Goal: Task Accomplishment & Management: Complete application form

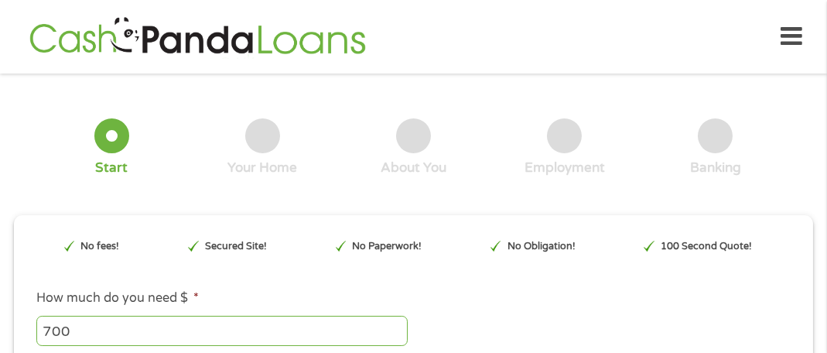
type input "EAIaIQobChMI2JLe1p7TjwMVop5aBR0jpSvwEAAYAyAAEgIRAvD_BwE"
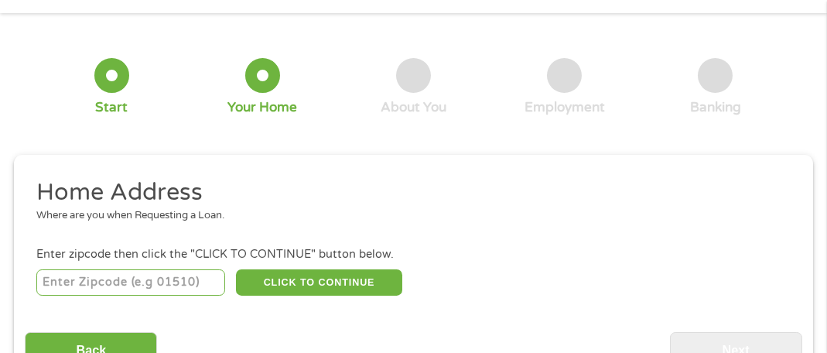
scroll to position [84, 0]
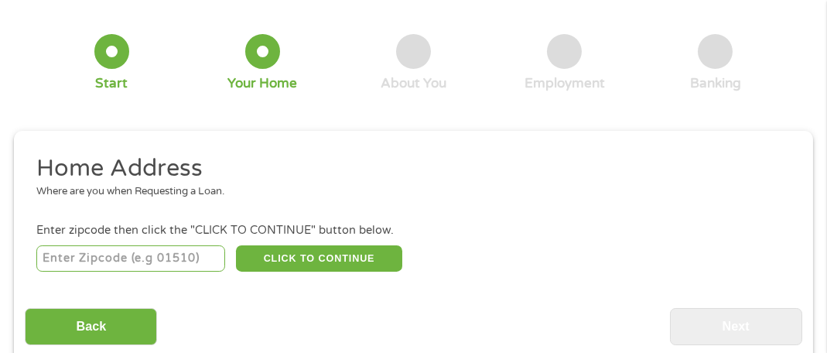
click at [107, 260] on input "number" at bounding box center [130, 258] width 189 height 26
type input "33165"
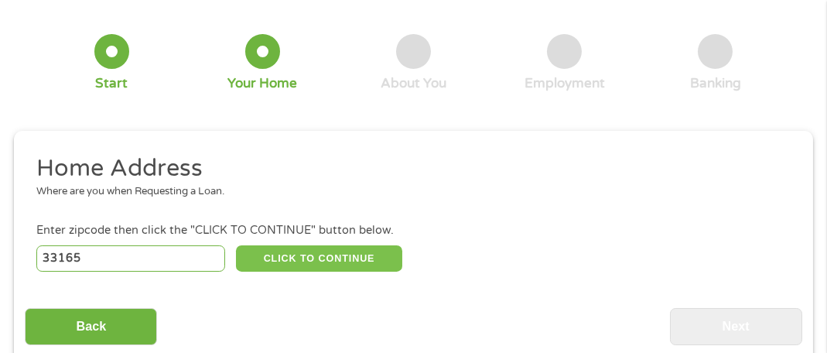
click at [337, 252] on button "CLICK TO CONTINUE" at bounding box center [319, 258] width 166 height 26
type input "33165"
type input "[GEOGRAPHIC_DATA]"
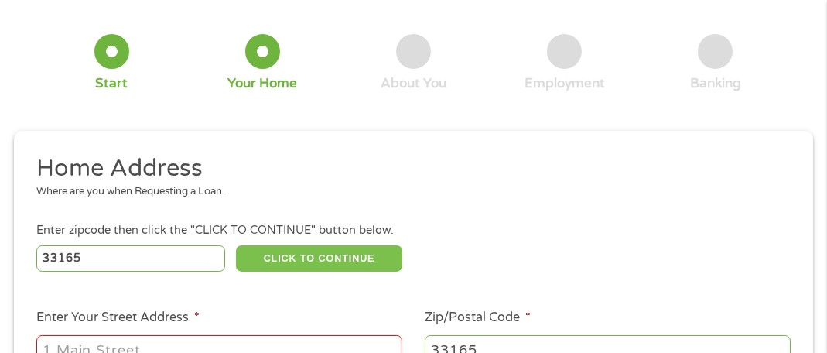
scroll to position [162, 0]
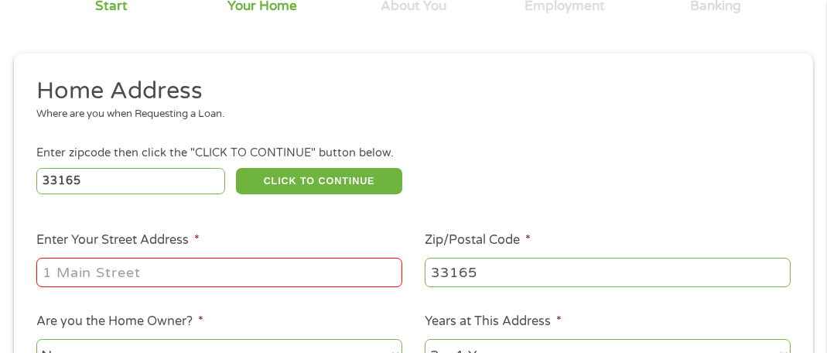
click at [118, 272] on input "Enter Your Street Address *" at bounding box center [219, 272] width 366 height 29
type input "[STREET_ADDRESS]"
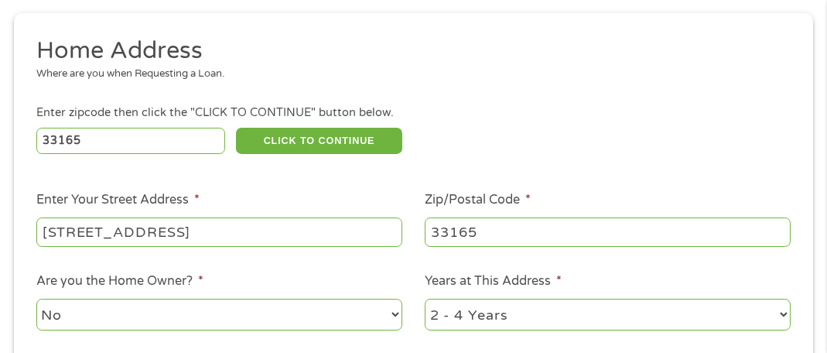
scroll to position [239, 0]
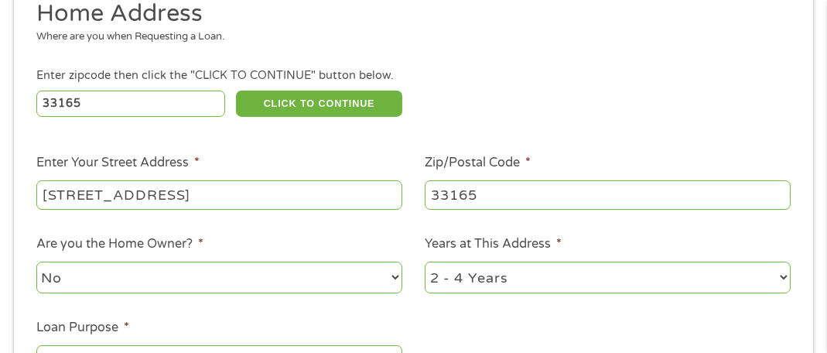
click at [395, 278] on select "No Yes" at bounding box center [219, 278] width 366 height 32
click at [36, 262] on select "No Yes" at bounding box center [219, 278] width 366 height 32
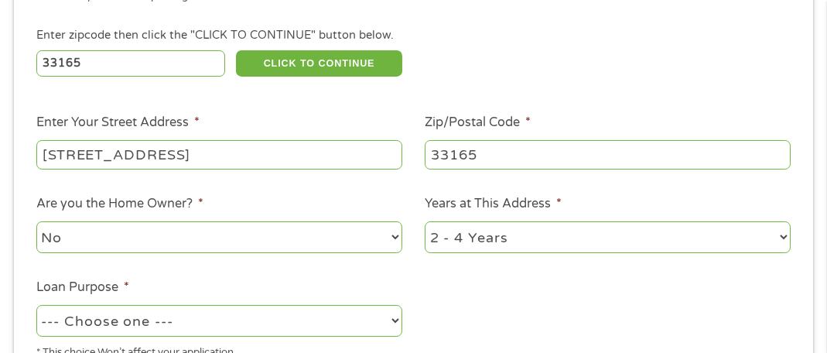
scroll to position [317, 0]
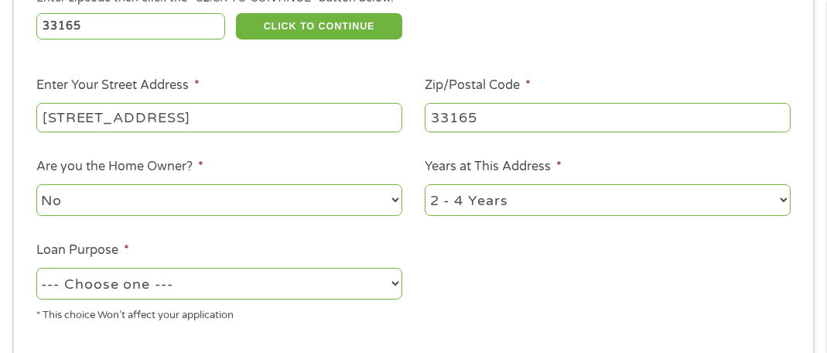
click at [392, 283] on select "--- Choose one --- Pay Bills Debt Consolidation Home Improvement Major Purchase…" at bounding box center [219, 284] width 366 height 32
select select "medicalexpenses"
click at [36, 269] on select "--- Choose one --- Pay Bills Debt Consolidation Home Improvement Major Purchase…" at bounding box center [219, 284] width 366 height 32
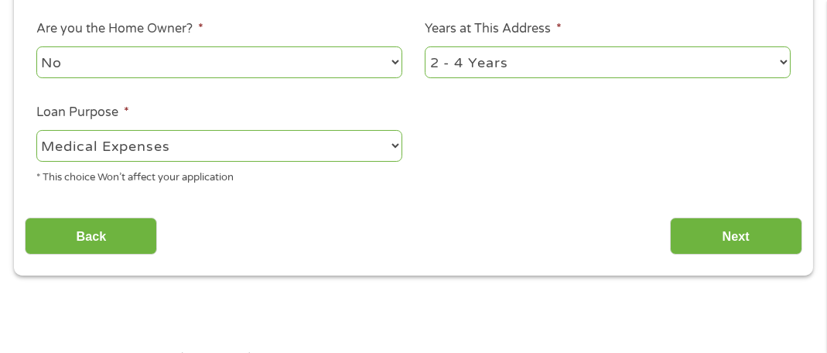
scroll to position [471, 0]
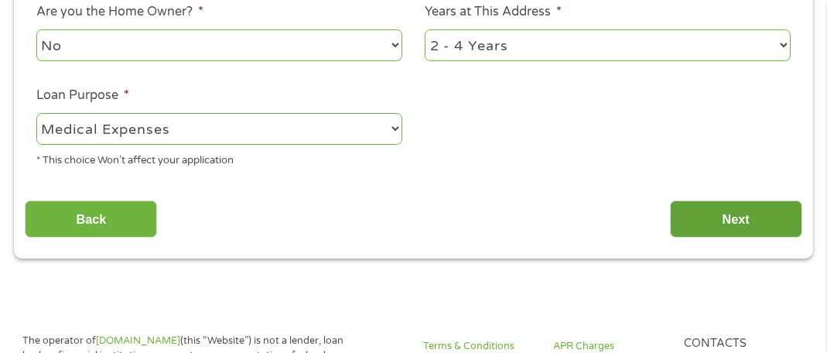
click at [740, 219] on input "Next" at bounding box center [736, 219] width 132 height 38
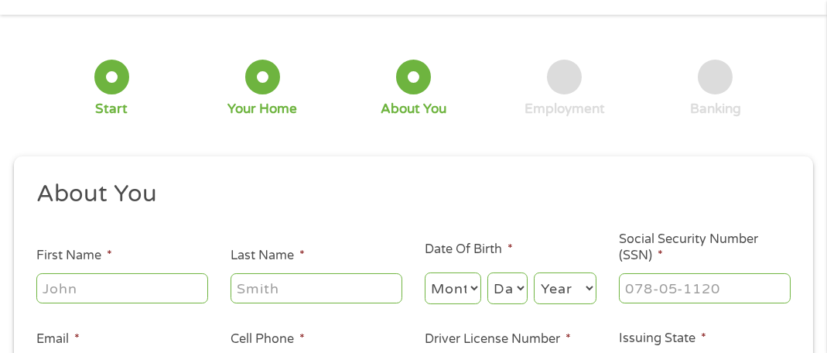
scroll to position [84, 0]
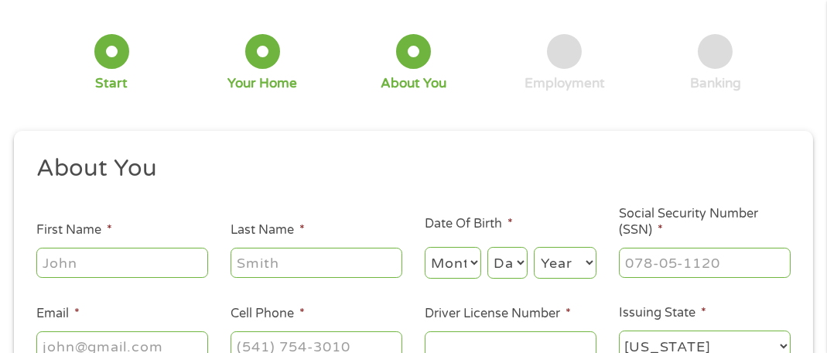
click at [101, 266] on input "First Name *" at bounding box center [122, 262] width 172 height 29
type input "[PERSON_NAME]"
type input "[EMAIL_ADDRESS][DOMAIN_NAME]"
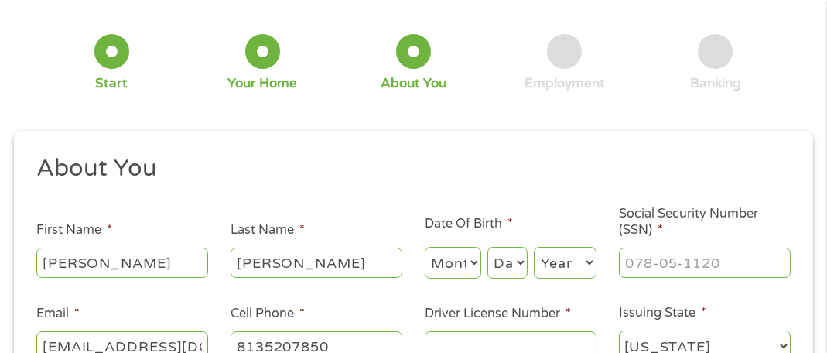
type input "[PHONE_NUMBER]"
click at [474, 263] on select "Month 1 2 3 4 5 6 7 8 9 10 11 12" at bounding box center [453, 263] width 57 height 32
select select "10"
click at [425, 247] on select "Month 1 2 3 4 5 6 7 8 9 10 11 12" at bounding box center [453, 263] width 57 height 32
click at [519, 265] on select "Day 1 2 3 4 5 6 7 8 9 10 11 12 13 14 15 16 17 18 19 20 21 22 23 24 25 26 27 28 …" at bounding box center [508, 263] width 40 height 32
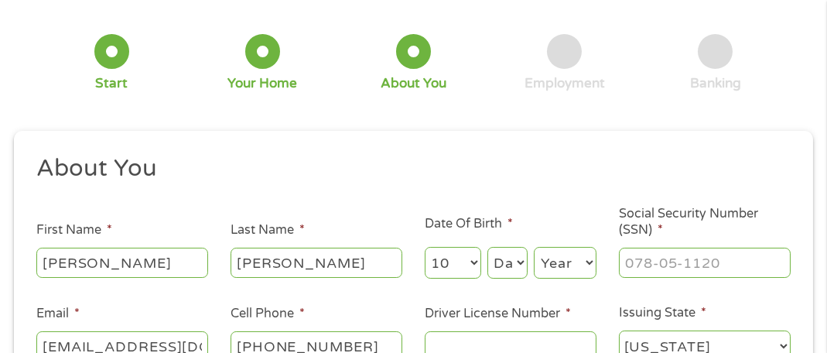
select select "4"
click at [488, 247] on select "Day 1 2 3 4 5 6 7 8 9 10 11 12 13 14 15 16 17 18 19 20 21 22 23 24 25 26 27 28 …" at bounding box center [508, 263] width 40 height 32
click at [587, 261] on select "Year [DATE] 2006 2005 2004 2003 2002 2001 2000 1999 1998 1997 1996 1995 1994 19…" at bounding box center [565, 263] width 63 height 32
select select "1953"
click at [534, 247] on select "Year [DATE] 2006 2005 2004 2003 2002 2001 2000 1999 1998 1997 1996 1995 1994 19…" at bounding box center [565, 263] width 63 height 32
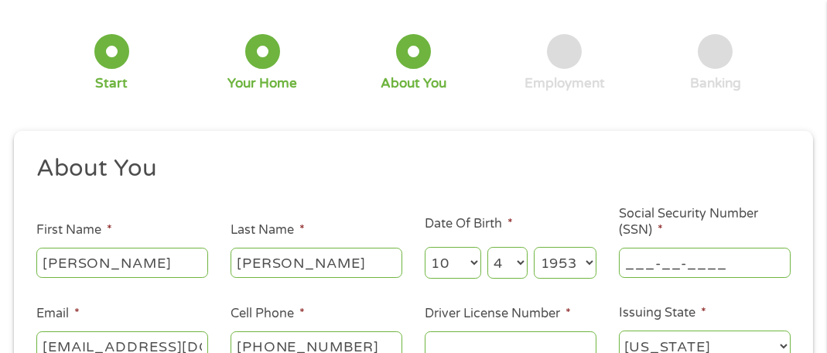
click at [639, 263] on input "___-__-____" at bounding box center [705, 262] width 172 height 29
type input "262-21-8392"
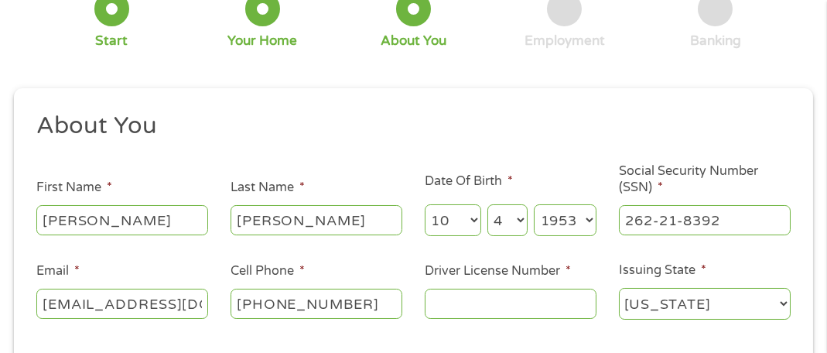
scroll to position [162, 0]
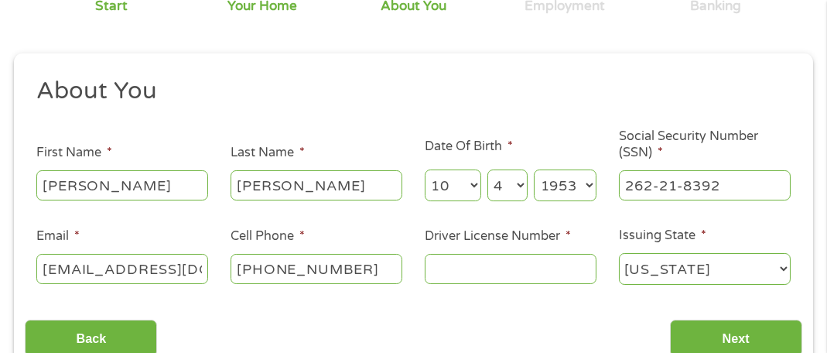
click at [506, 271] on input "Driver License Number *" at bounding box center [511, 268] width 172 height 29
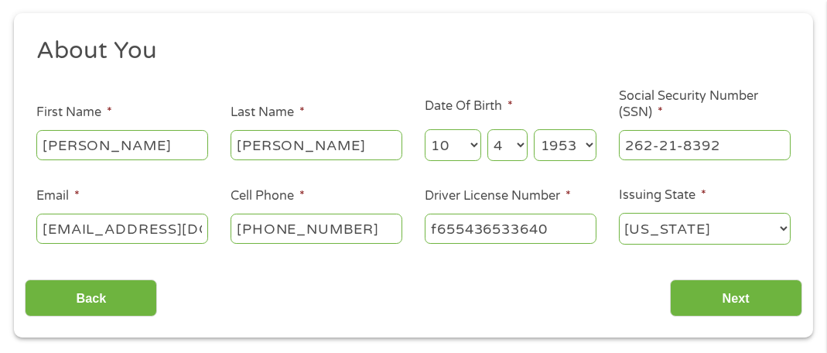
scroll to position [239, 0]
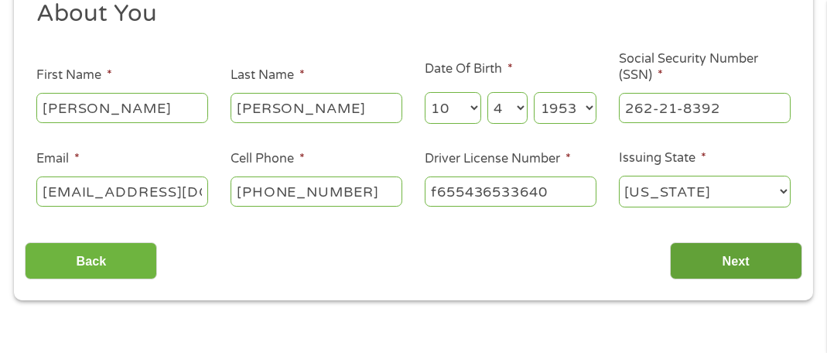
type input "f655436533640"
click at [738, 259] on input "Next" at bounding box center [736, 261] width 132 height 38
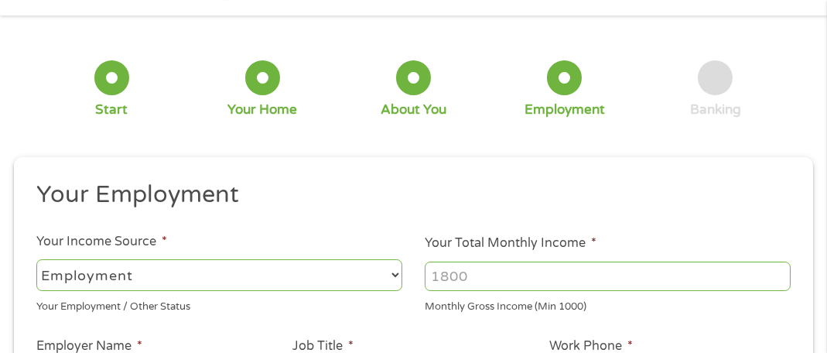
scroll to position [84, 0]
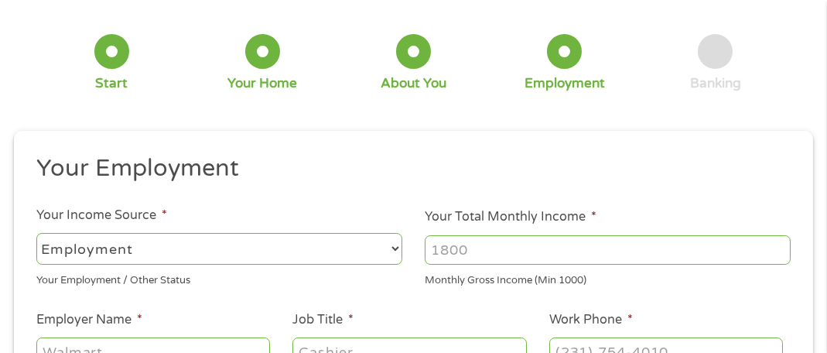
click at [394, 248] on select "--- Choose one --- Employment [DEMOGRAPHIC_DATA] Benefits" at bounding box center [219, 249] width 366 height 32
select select "benefits"
click at [36, 233] on select "--- Choose one --- Employment [DEMOGRAPHIC_DATA] Benefits" at bounding box center [219, 249] width 366 height 32
type input "Other"
type input "[PHONE_NUMBER]"
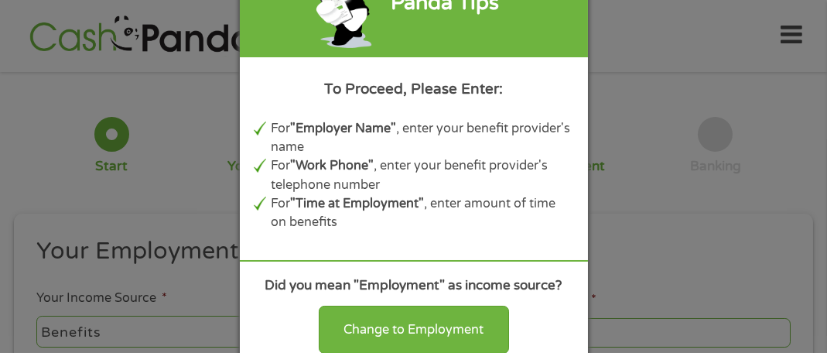
scroll to position [0, 0]
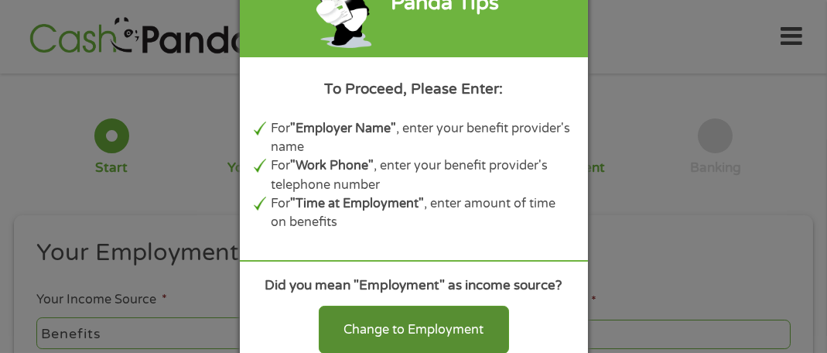
click at [449, 327] on div "Change to Employment" at bounding box center [414, 330] width 190 height 48
select select "fullTime"
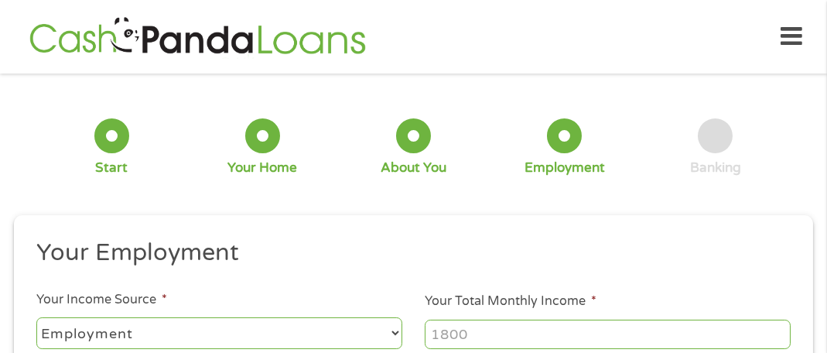
scroll to position [77, 0]
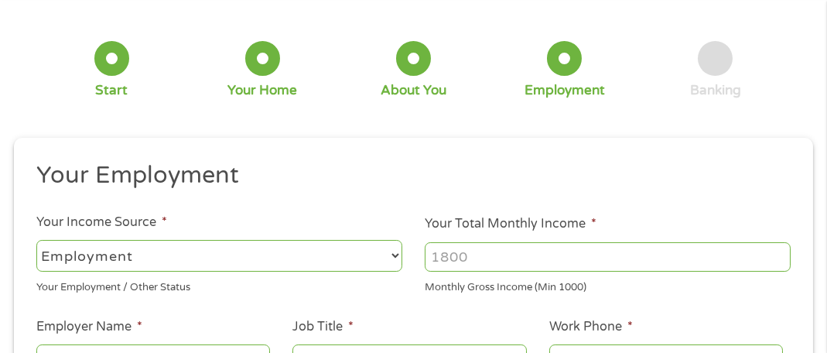
click at [491, 258] on input "Your Total Monthly Income *" at bounding box center [608, 256] width 366 height 29
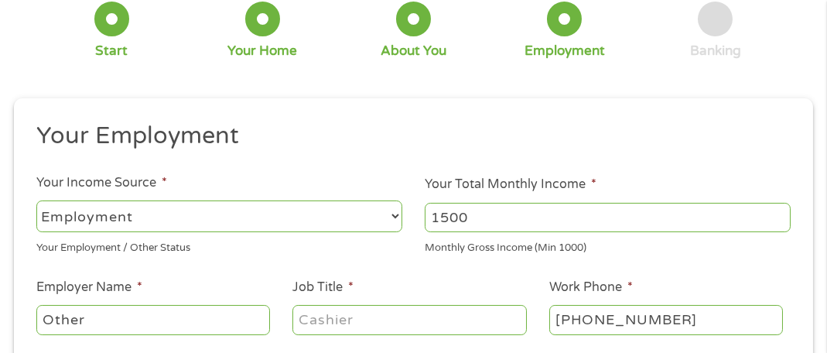
scroll to position [155, 0]
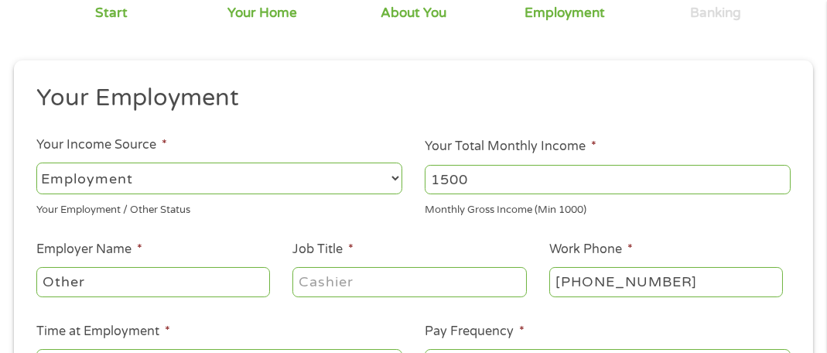
type input "1500"
click at [84, 285] on input "Other" at bounding box center [153, 281] width 235 height 29
click at [83, 284] on input "Others" at bounding box center [153, 281] width 235 height 29
type input "O"
type input "retired"
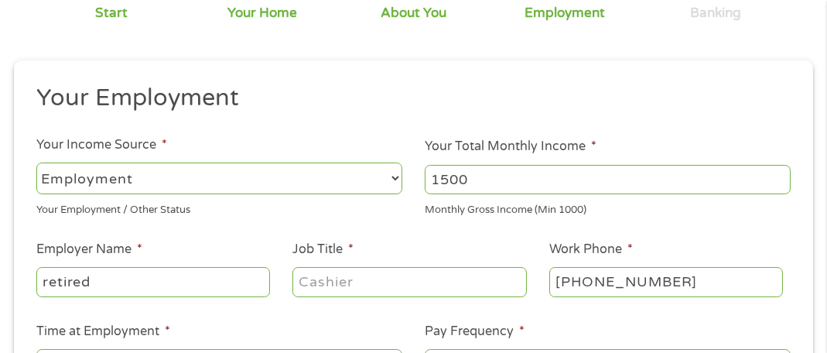
click at [331, 80] on div "This field is hidden when viewing the form gclid EAIaIQobChMI2JLe1p7TjwMVop5aBR…" at bounding box center [414, 308] width 800 height 497
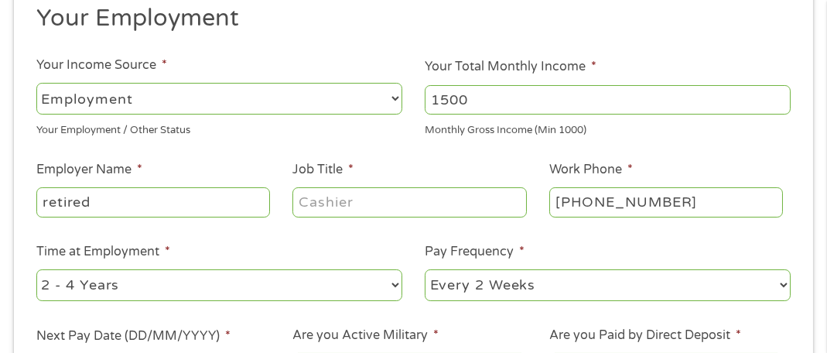
scroll to position [232, 0]
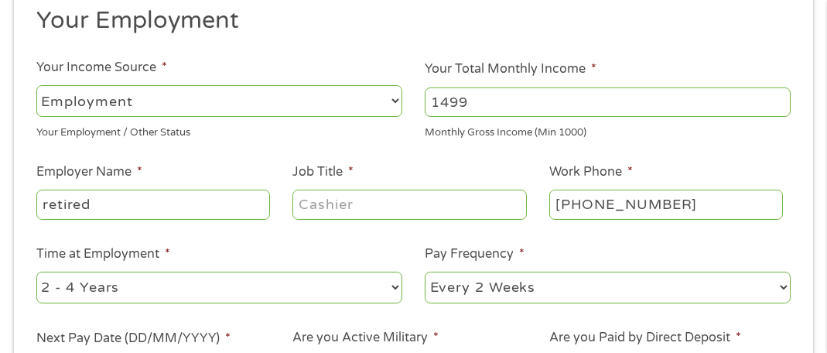
click at [777, 105] on input "1499" at bounding box center [608, 101] width 366 height 29
click at [777, 105] on input "1498" at bounding box center [608, 101] width 366 height 29
click at [778, 95] on input "1886" at bounding box center [608, 101] width 366 height 29
click at [778, 95] on input "1887" at bounding box center [608, 101] width 366 height 29
click at [778, 95] on input "1888" at bounding box center [608, 101] width 366 height 29
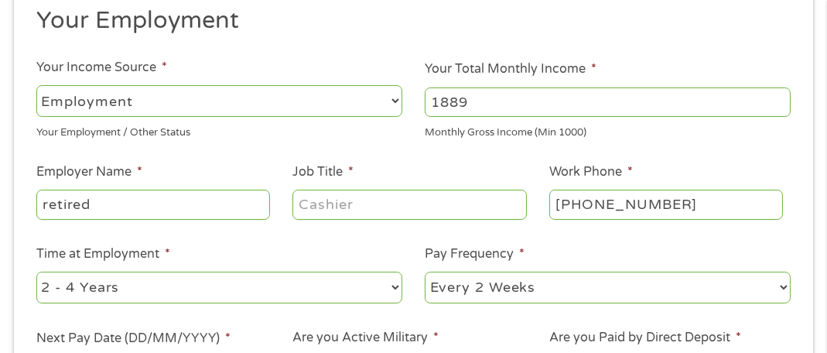
click at [778, 95] on input "1889" at bounding box center [608, 101] width 366 height 29
click at [778, 95] on input "1890" at bounding box center [608, 101] width 366 height 29
click at [778, 95] on input "1891" at bounding box center [608, 101] width 366 height 29
click at [778, 95] on input "1892" at bounding box center [608, 101] width 366 height 29
click at [778, 95] on input "1893" at bounding box center [608, 101] width 366 height 29
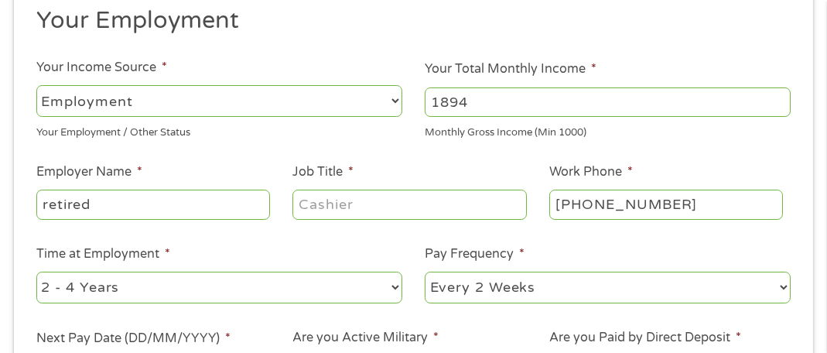
click at [778, 95] on input "1894" at bounding box center [608, 101] width 366 height 29
click at [778, 95] on input "1895" at bounding box center [608, 101] width 366 height 29
click at [778, 95] on input "1907" at bounding box center [608, 101] width 366 height 29
click at [778, 95] on input "1917" at bounding box center [608, 101] width 366 height 29
click at [778, 95] on input "1928" at bounding box center [608, 101] width 366 height 29
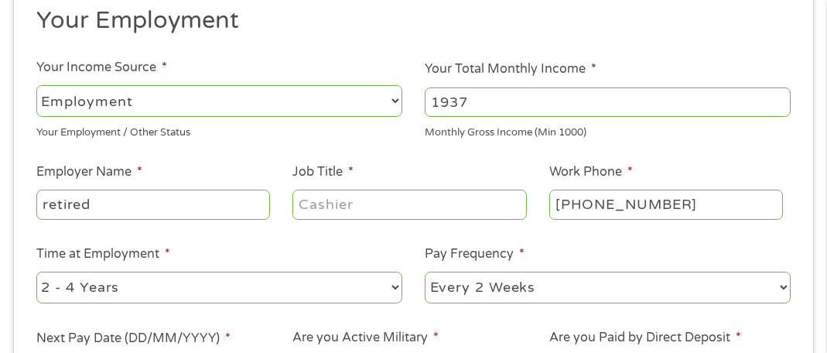
click at [778, 95] on input "1937" at bounding box center [608, 101] width 366 height 29
click at [778, 95] on input "1939" at bounding box center [608, 101] width 366 height 29
click at [778, 95] on input "1940" at bounding box center [608, 101] width 366 height 29
click at [778, 95] on input "1941" at bounding box center [608, 101] width 366 height 29
click at [778, 95] on input "1942" at bounding box center [608, 101] width 366 height 29
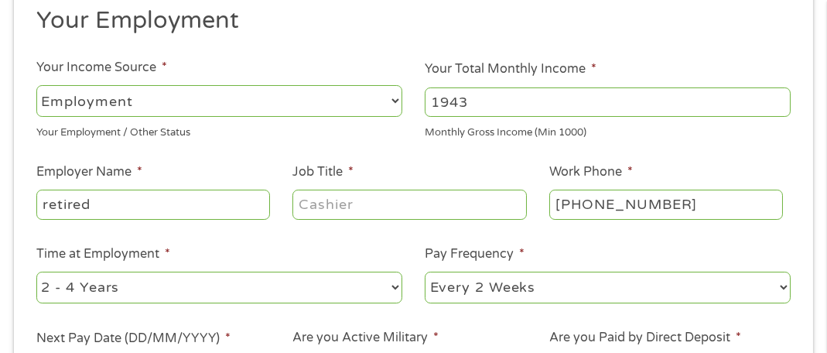
click at [778, 95] on input "1943" at bounding box center [608, 101] width 366 height 29
click at [778, 95] on input "1944" at bounding box center [608, 101] width 366 height 29
click at [778, 95] on input "1945" at bounding box center [608, 101] width 366 height 29
click at [778, 95] on input "1946" at bounding box center [608, 101] width 366 height 29
click at [778, 95] on input "1947" at bounding box center [608, 101] width 366 height 29
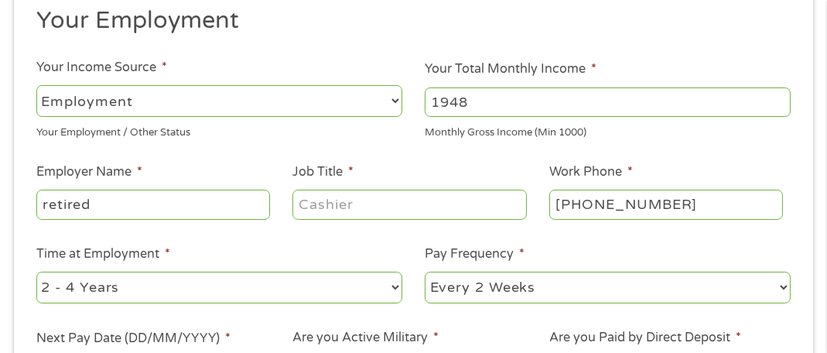
click at [778, 95] on input "1948" at bounding box center [608, 101] width 366 height 29
click at [778, 95] on input "1949" at bounding box center [608, 101] width 366 height 29
click at [778, 95] on input "1950" at bounding box center [608, 101] width 366 height 29
type input "1"
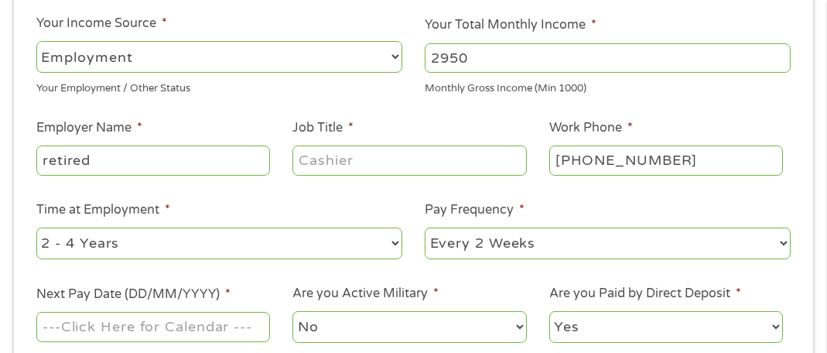
scroll to position [310, 0]
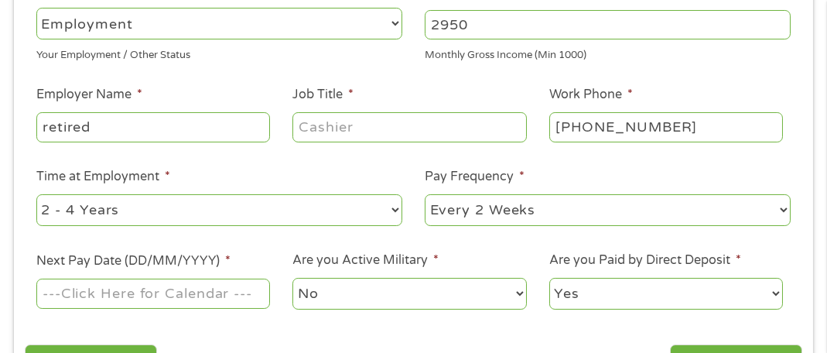
type input "2950"
click at [786, 208] on select "--- Choose one --- Every 2 Weeks Every Week Monthly Semi-Monthly" at bounding box center [608, 210] width 366 height 32
select select "weekly"
click at [425, 194] on select "--- Choose one --- Every 2 Weeks Every Week Monthly Semi-Monthly" at bounding box center [608, 210] width 366 height 32
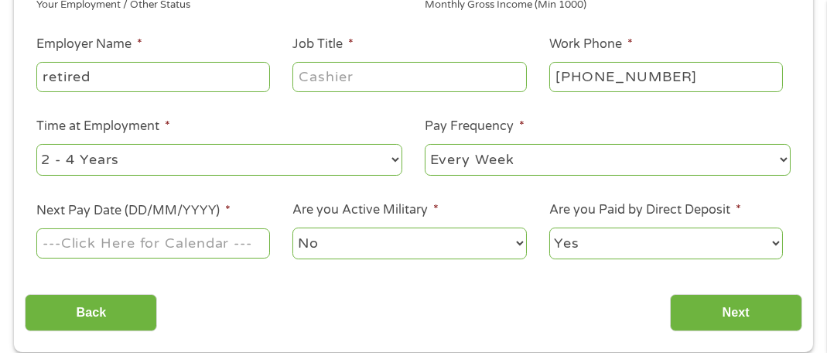
scroll to position [387, 0]
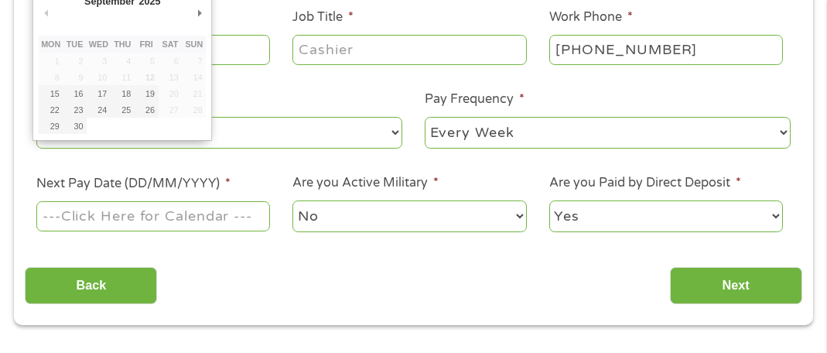
click at [144, 213] on input "Next Pay Date (DD/MM/YYYY) *" at bounding box center [153, 215] width 235 height 29
type input "[DATE]"
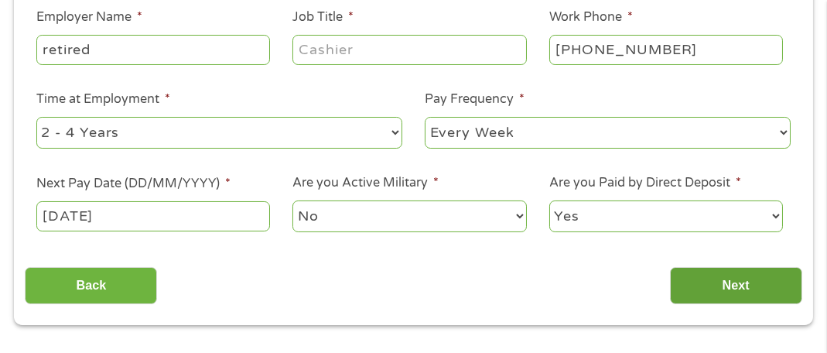
click at [740, 286] on input "Next" at bounding box center [736, 286] width 132 height 38
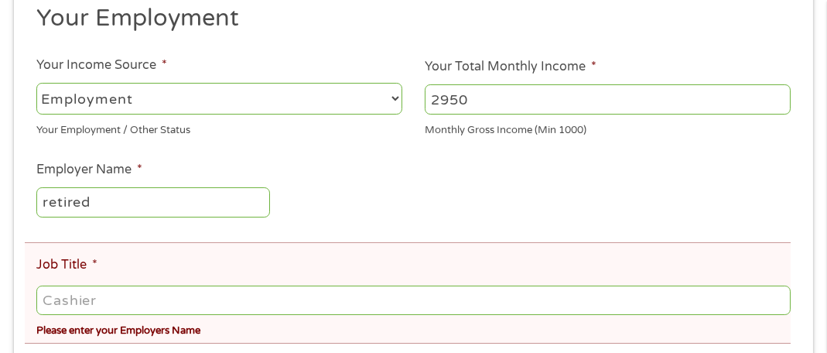
scroll to position [317, 0]
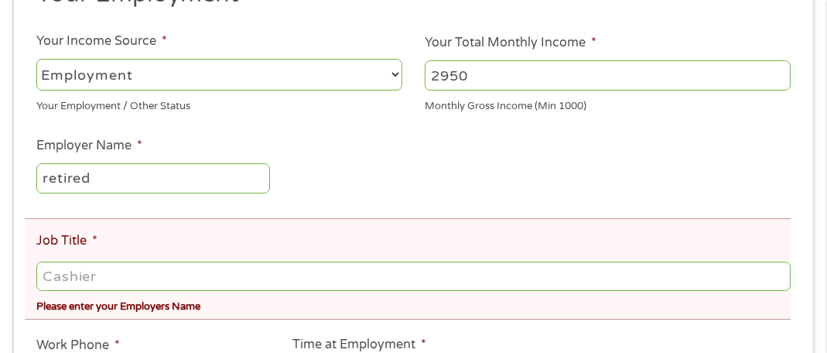
click at [97, 278] on input "Job Title *" at bounding box center [413, 276] width 755 height 29
type input "consultant"
click at [103, 183] on input "retired" at bounding box center [153, 177] width 235 height 29
type input "r"
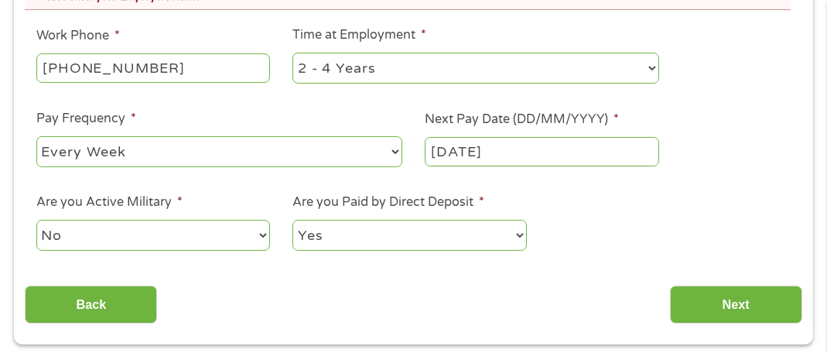
scroll to position [704, 0]
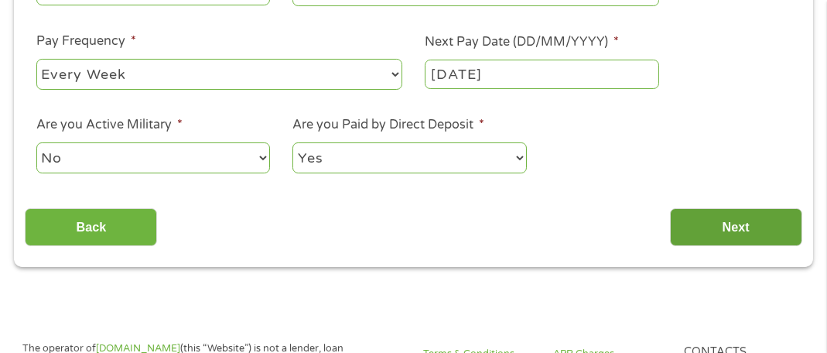
type input "self employed"
click at [720, 228] on input "Next" at bounding box center [736, 227] width 132 height 38
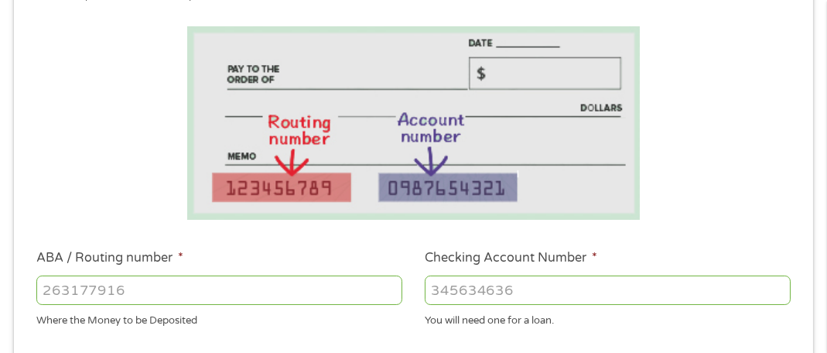
scroll to position [317, 0]
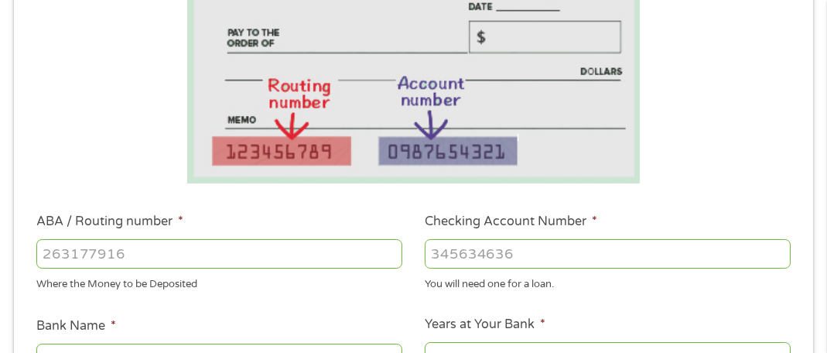
click at [113, 257] on input "ABA / Routing number *" at bounding box center [219, 253] width 366 height 29
type input "063107513"
type input "[PERSON_NAME] FARGO BANK"
type input "063107513"
click at [457, 259] on input "Checking Account Number *" at bounding box center [608, 253] width 366 height 29
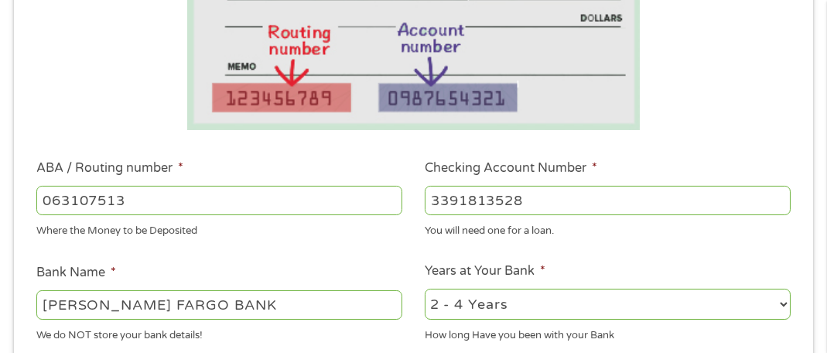
scroll to position [394, 0]
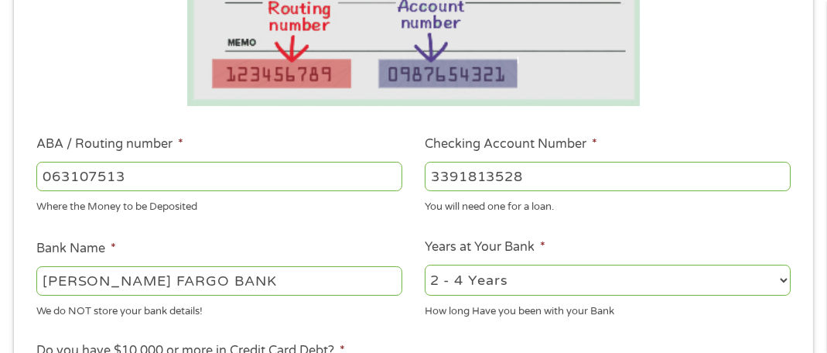
type input "3391813528"
click at [784, 277] on select "2 - 4 Years 6 - 12 Months 1 - 2 Years Over 4 Years" at bounding box center [608, 281] width 366 height 32
select select "60months"
click at [425, 265] on select "2 - 4 Years 6 - 12 Months 1 - 2 Years Over 4 Years" at bounding box center [608, 281] width 366 height 32
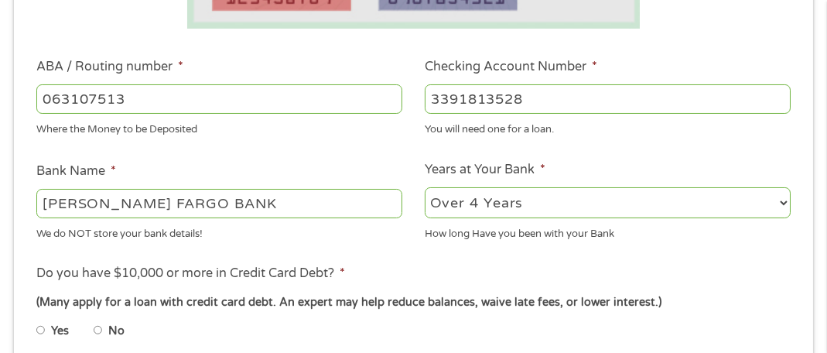
scroll to position [549, 0]
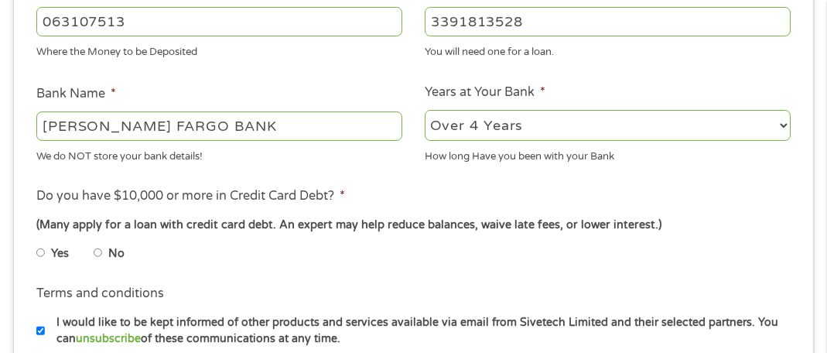
click at [98, 252] on input "No" at bounding box center [98, 253] width 9 height 25
radio input "true"
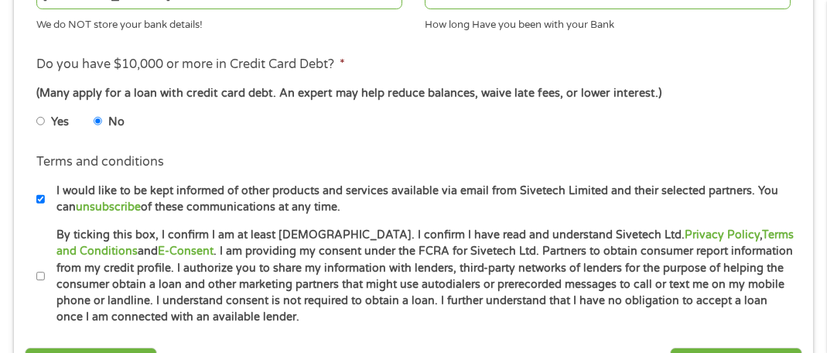
scroll to position [704, 0]
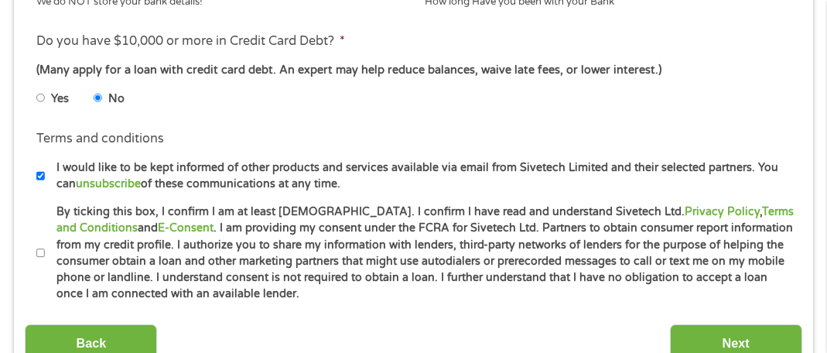
click at [39, 253] on input "By ticking this box, I confirm I am at least [DEMOGRAPHIC_DATA]. I confirm I ha…" at bounding box center [40, 253] width 9 height 25
checkbox input "true"
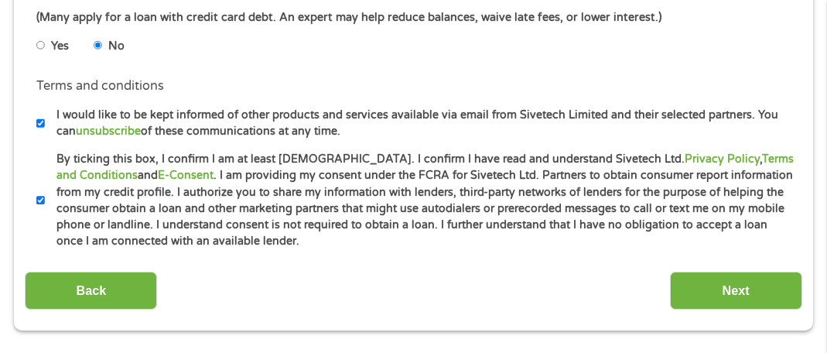
scroll to position [781, 0]
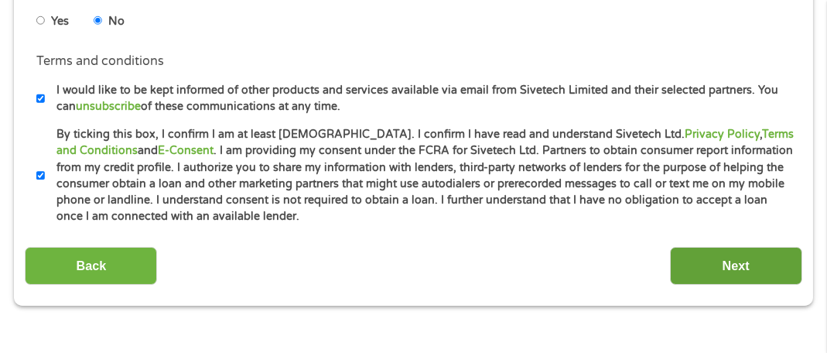
click at [743, 260] on input "Next" at bounding box center [736, 266] width 132 height 38
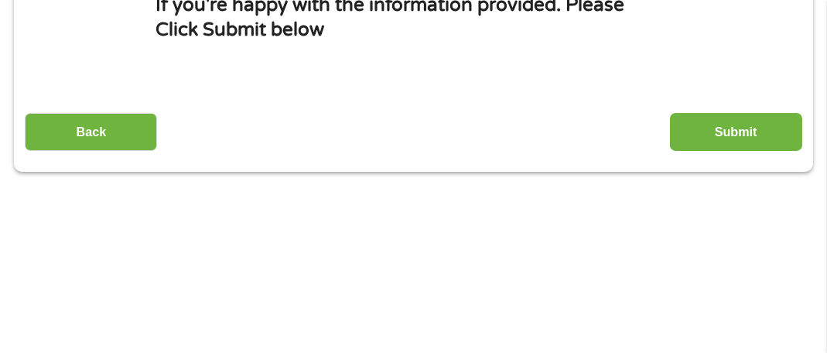
scroll to position [317, 0]
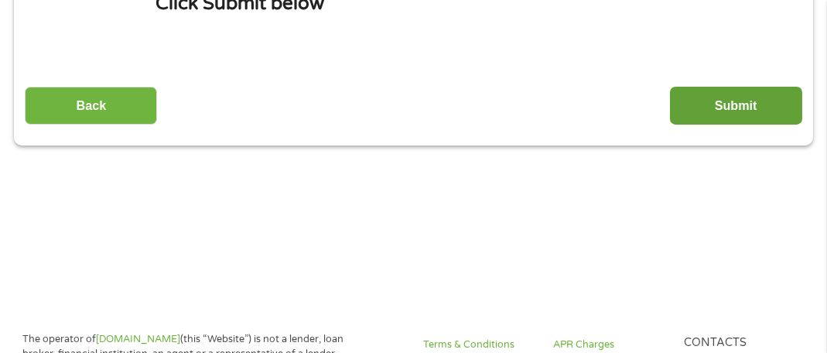
click at [722, 102] on input "Submit" at bounding box center [736, 106] width 132 height 38
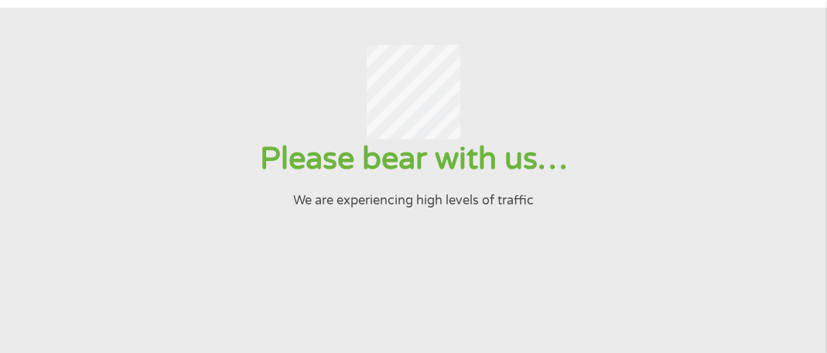
scroll to position [0, 0]
